Goal: Task Accomplishment & Management: Manage account settings

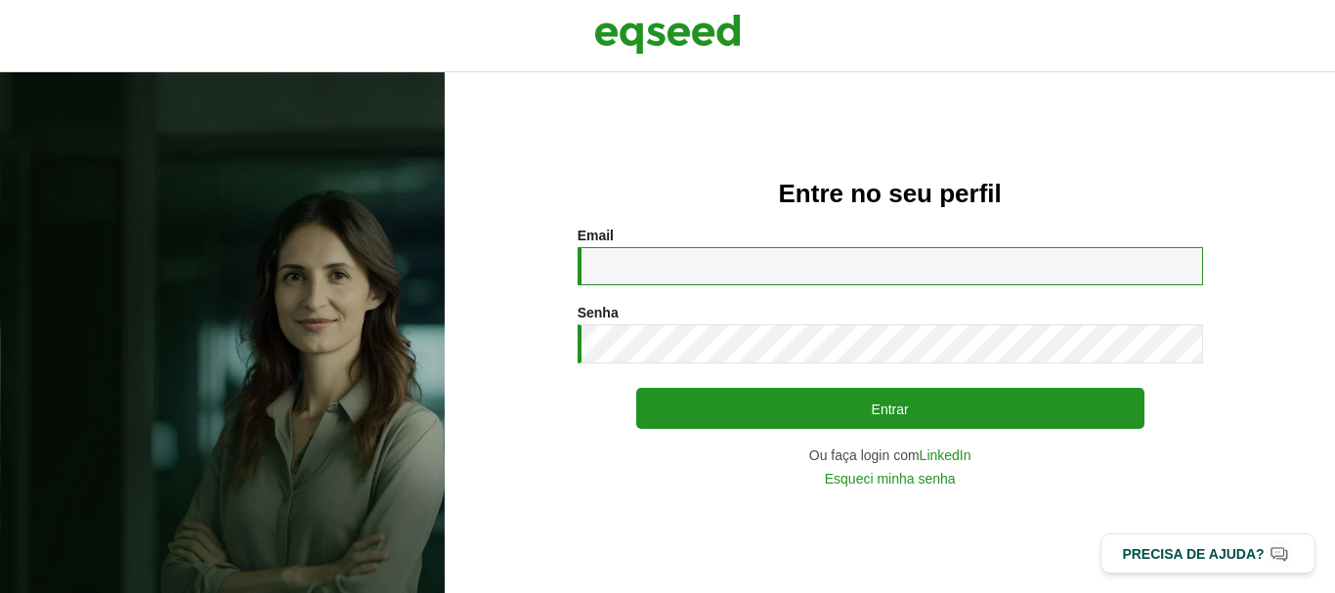
click at [679, 258] on input "Email *" at bounding box center [889, 266] width 625 height 38
type input "**********"
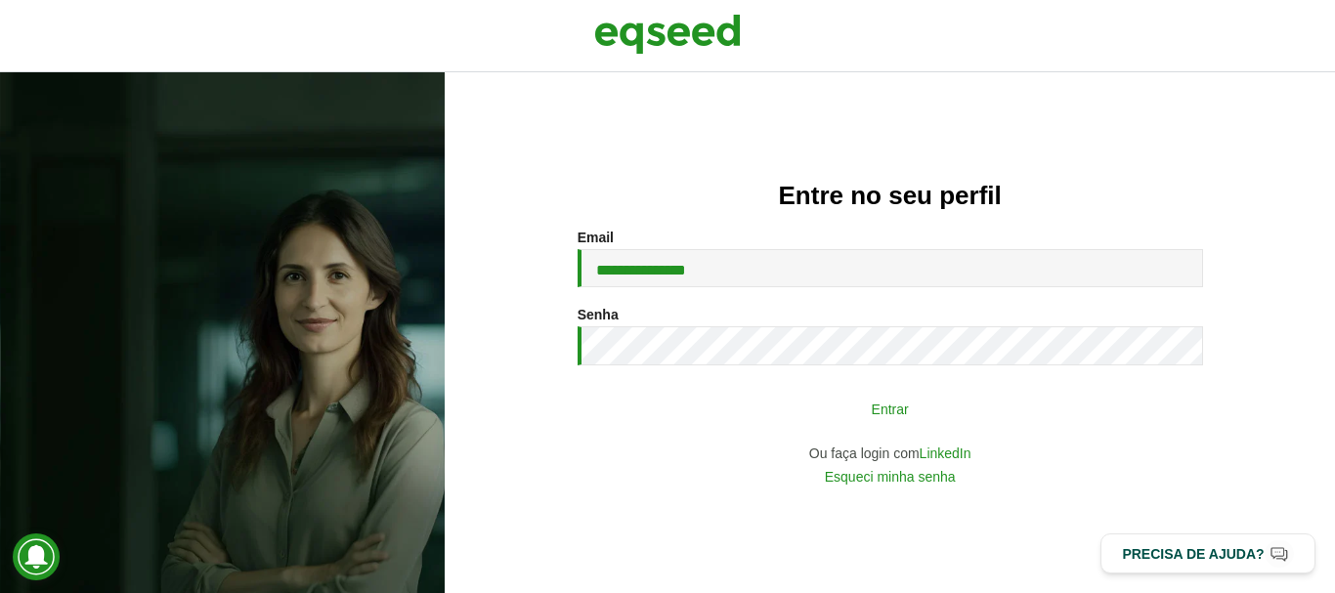
click at [766, 412] on button "Entrar" at bounding box center [890, 408] width 508 height 37
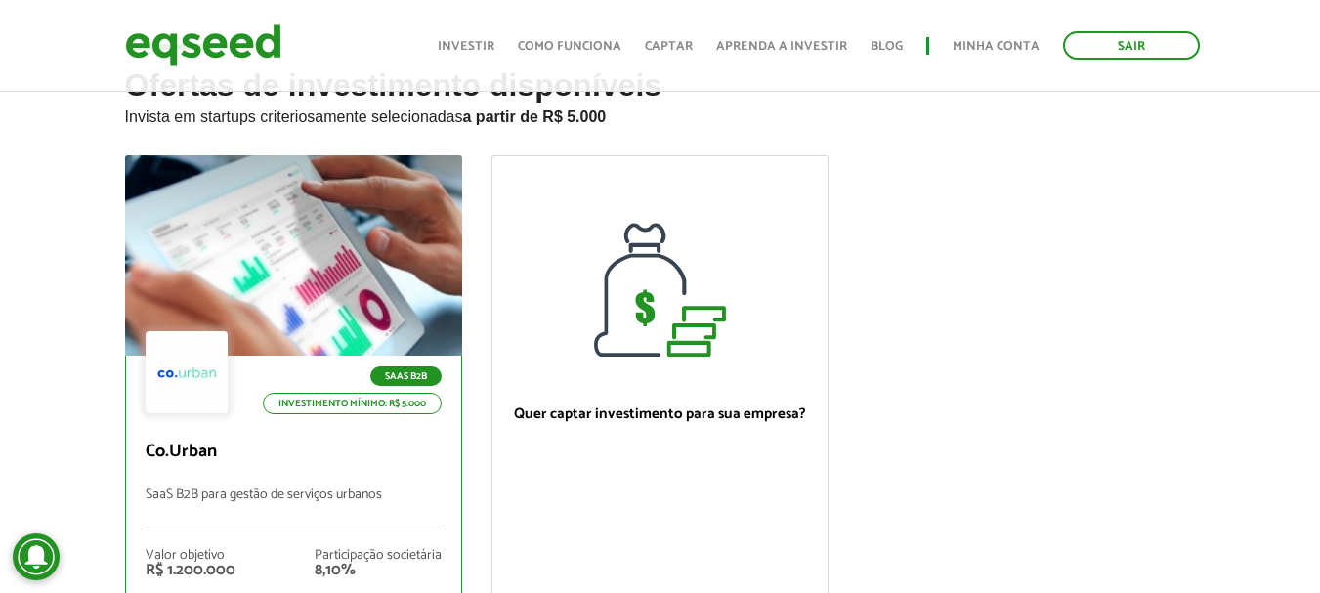
scroll to position [195, 0]
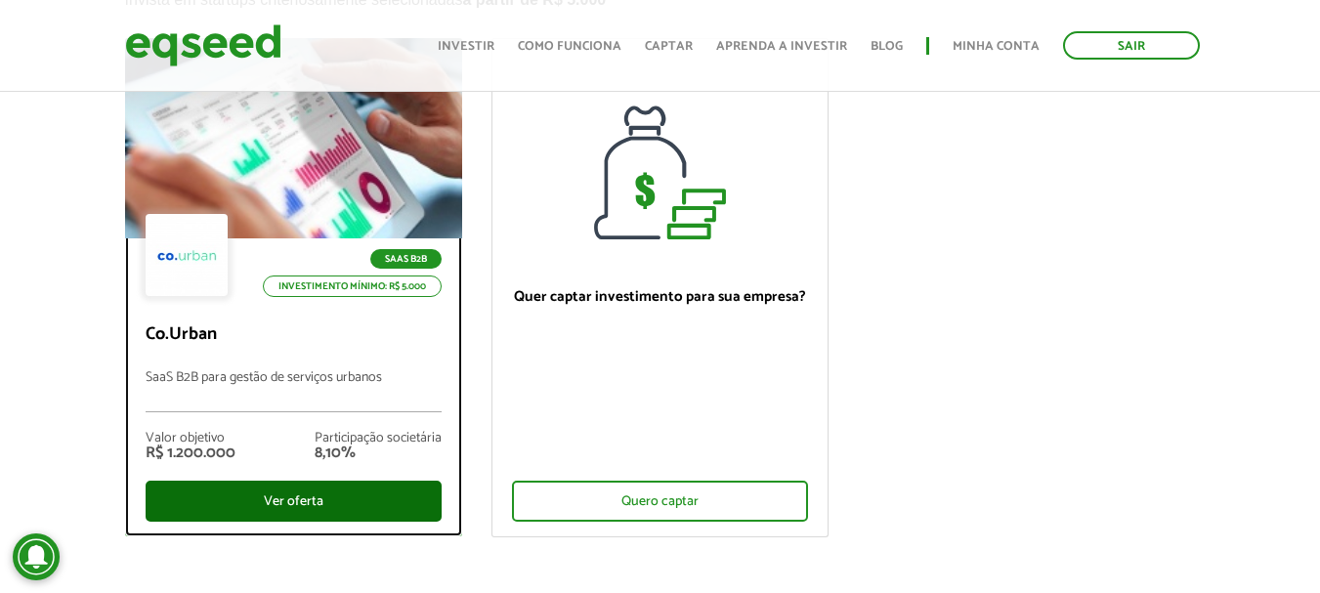
click at [318, 492] on div "Ver oferta" at bounding box center [294, 501] width 296 height 41
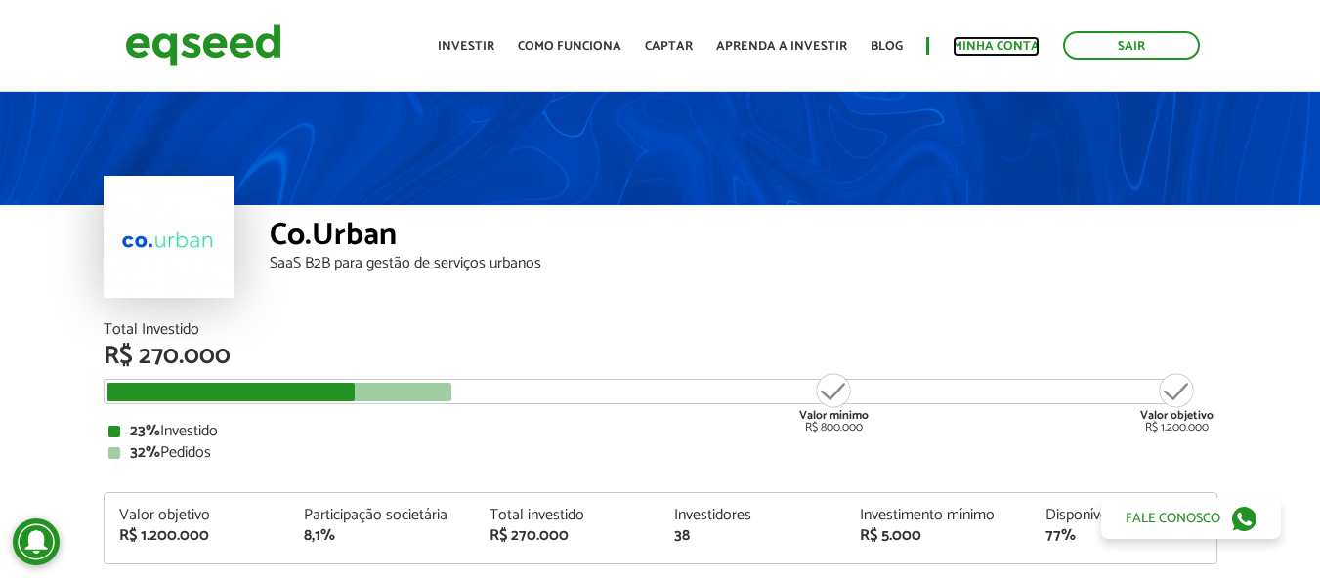
click at [979, 44] on link "Minha conta" at bounding box center [996, 46] width 87 height 13
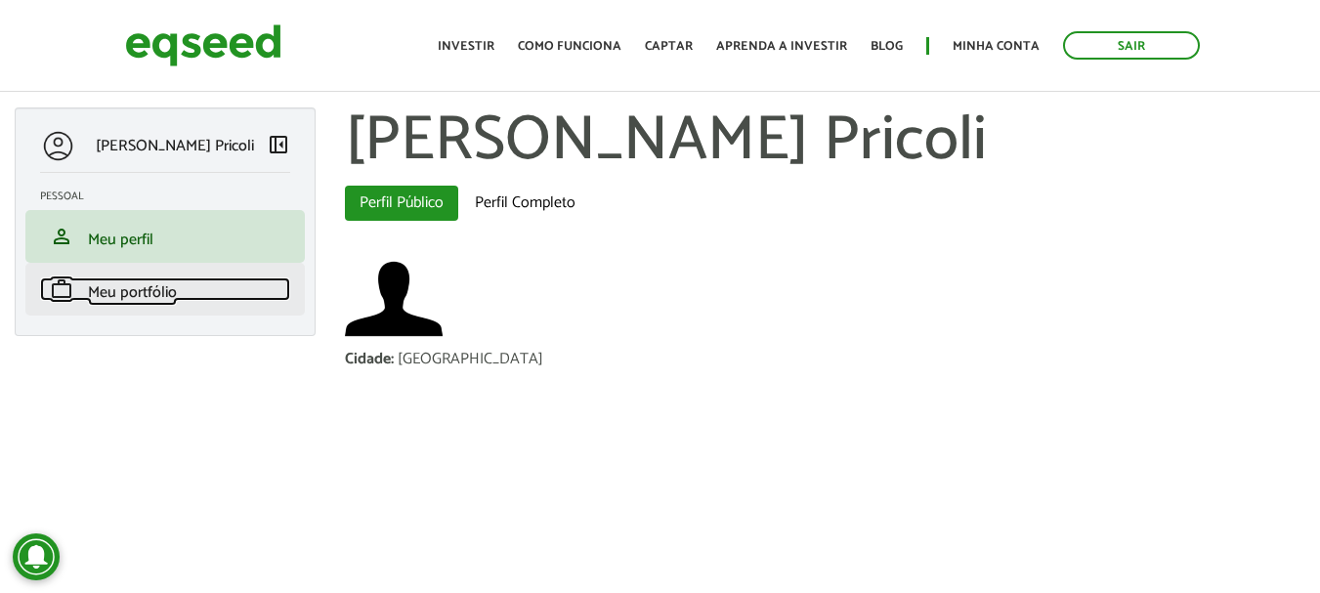
click at [159, 300] on span "Meu portfólio" at bounding box center [132, 292] width 89 height 26
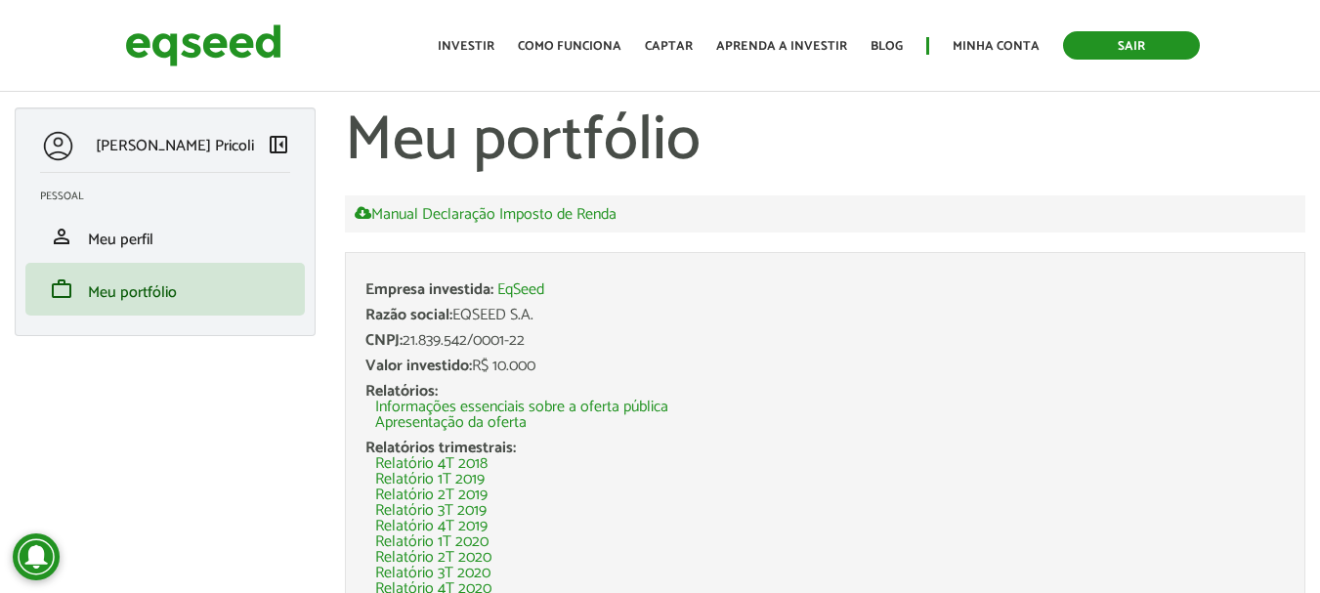
click at [1121, 49] on link "Sair" at bounding box center [1131, 45] width 137 height 28
